Goal: Use online tool/utility: Utilize a website feature to perform a specific function

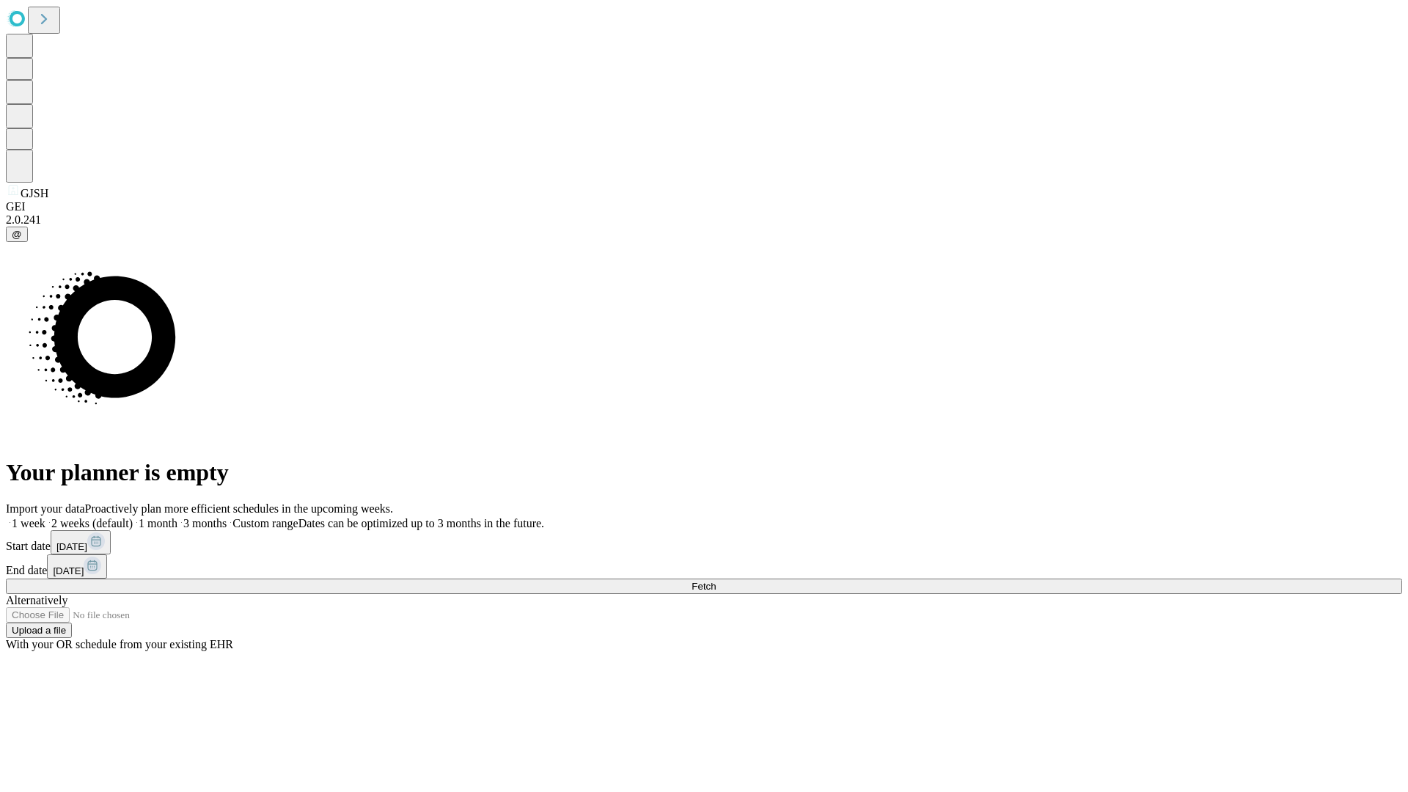
click at [716, 581] on span "Fetch" at bounding box center [704, 586] width 24 height 11
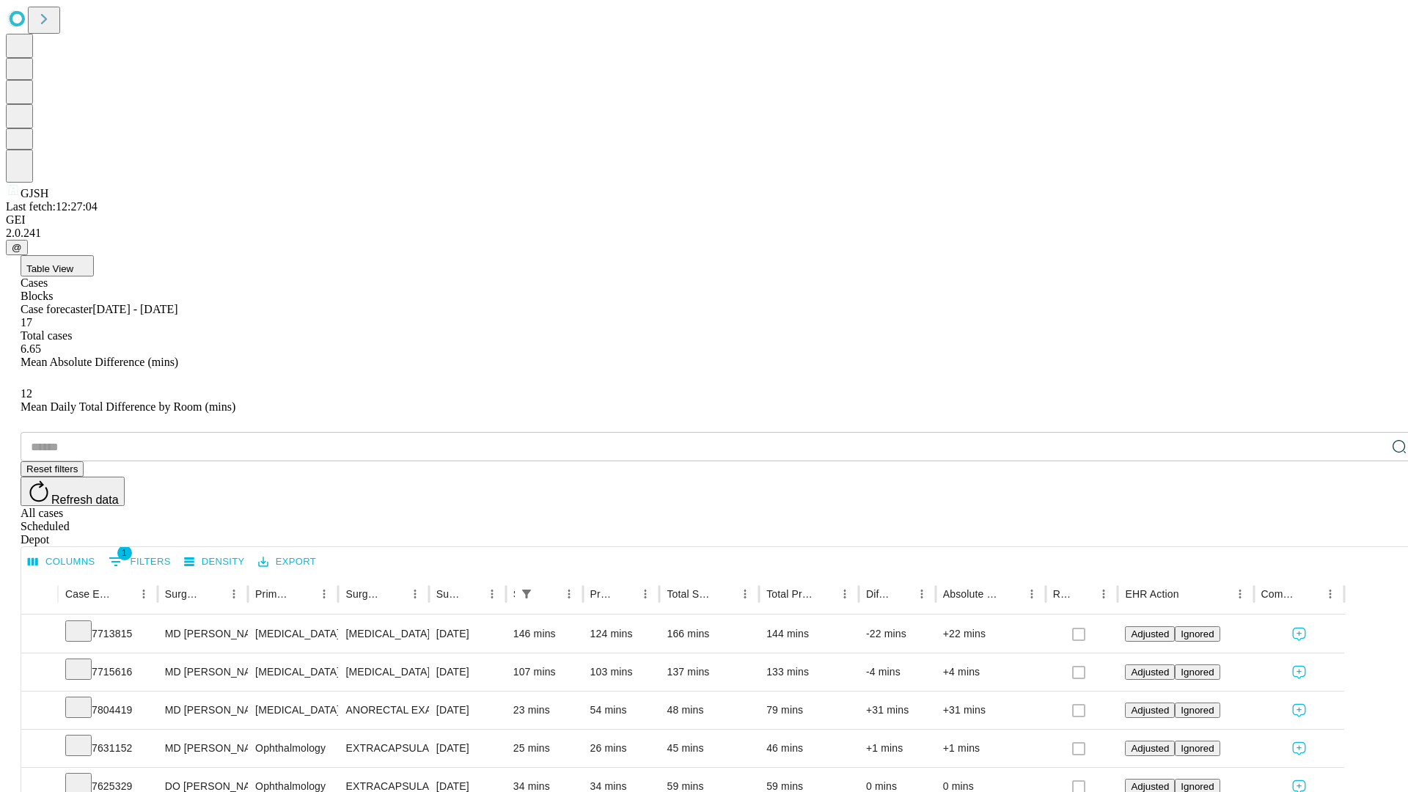
click at [73, 263] on span "Table View" at bounding box center [49, 268] width 47 height 11
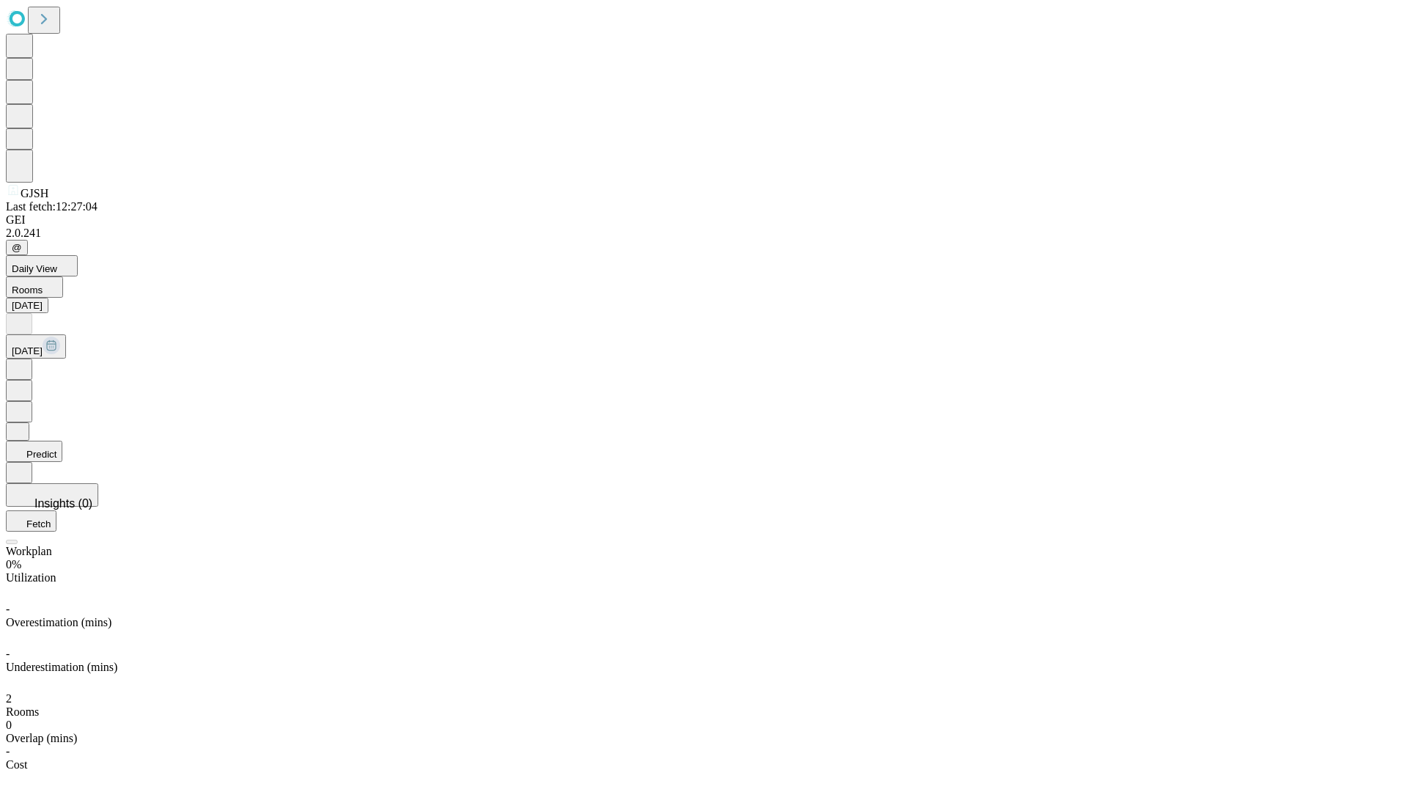
click at [62, 441] on button "Predict" at bounding box center [34, 451] width 56 height 21
